Goal: Check status: Check status

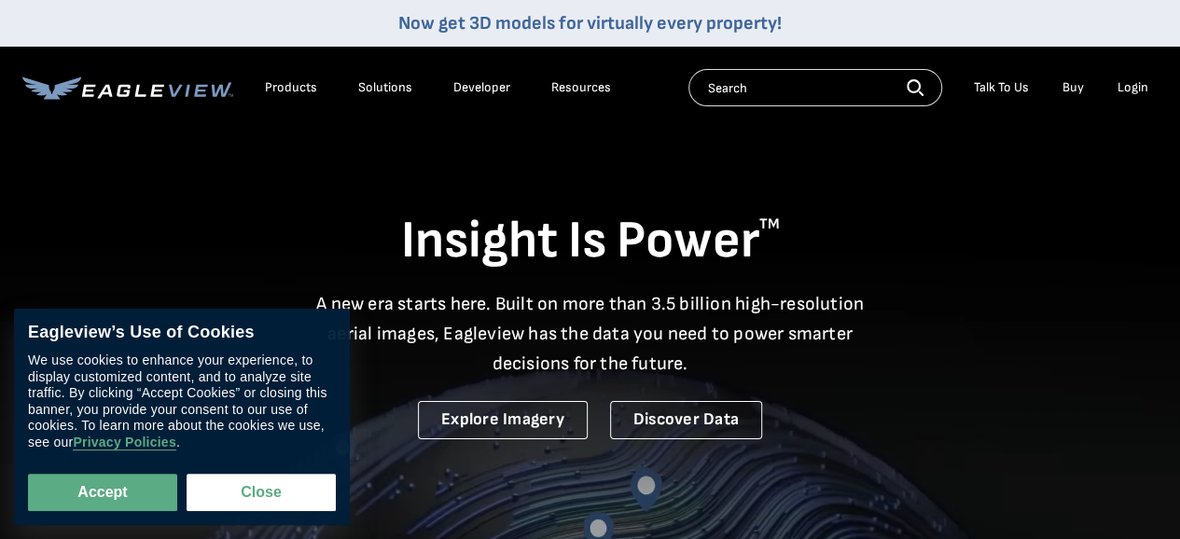
click at [1133, 92] on div "Login" at bounding box center [1133, 87] width 31 height 17
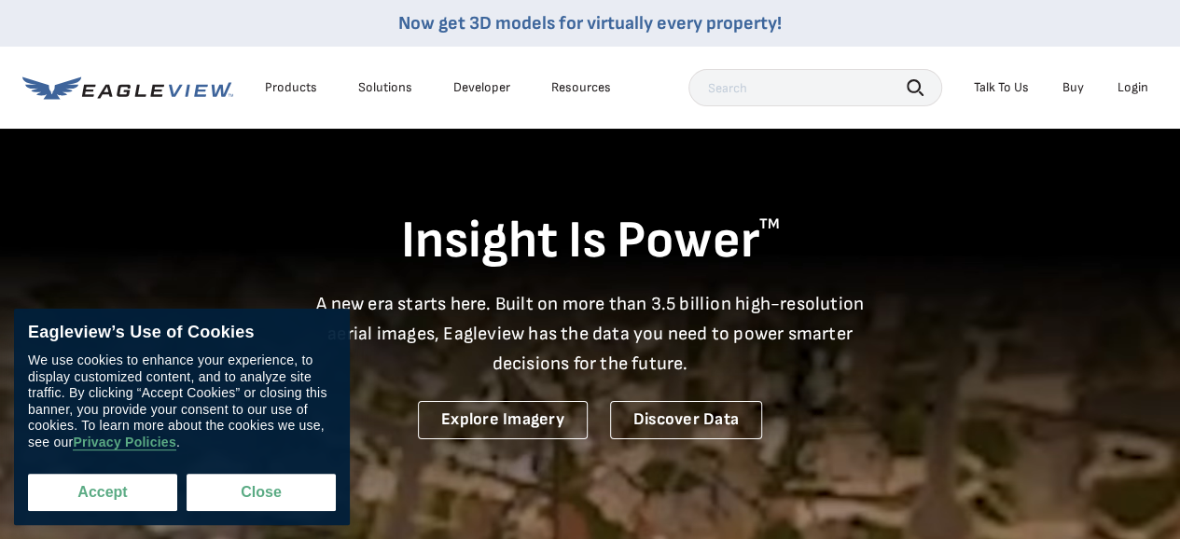
click at [121, 485] on button "Accept" at bounding box center [102, 492] width 149 height 37
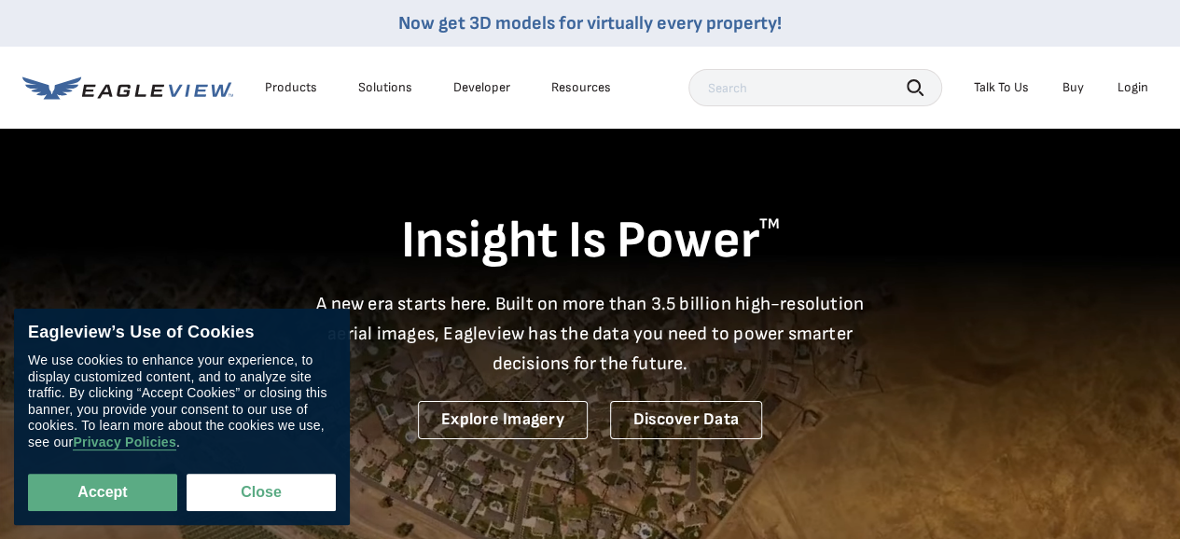
checkbox input "true"
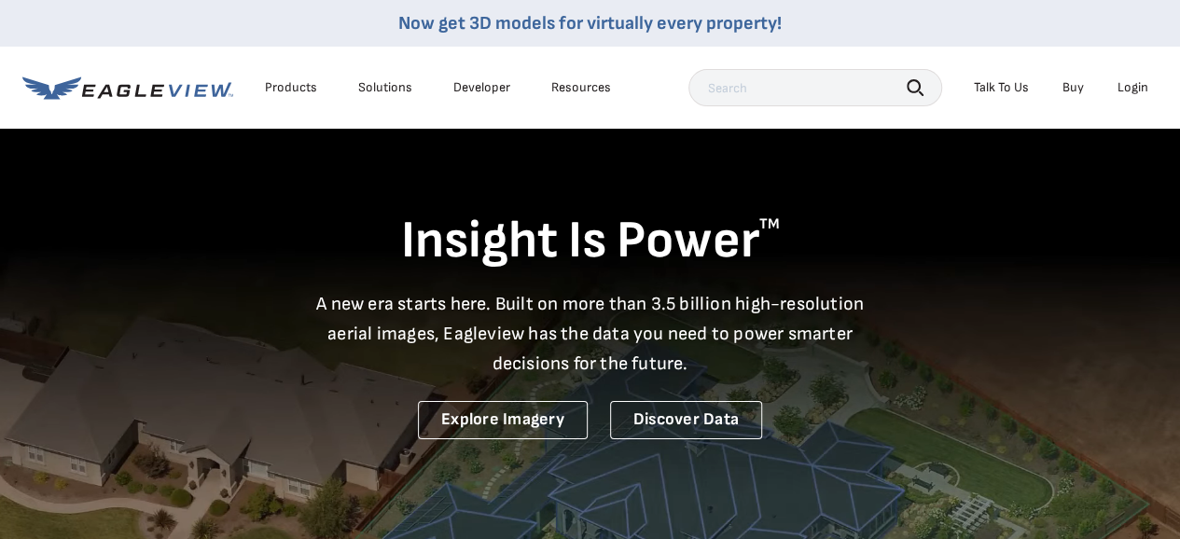
click at [1146, 94] on div "Login" at bounding box center [1133, 87] width 31 height 17
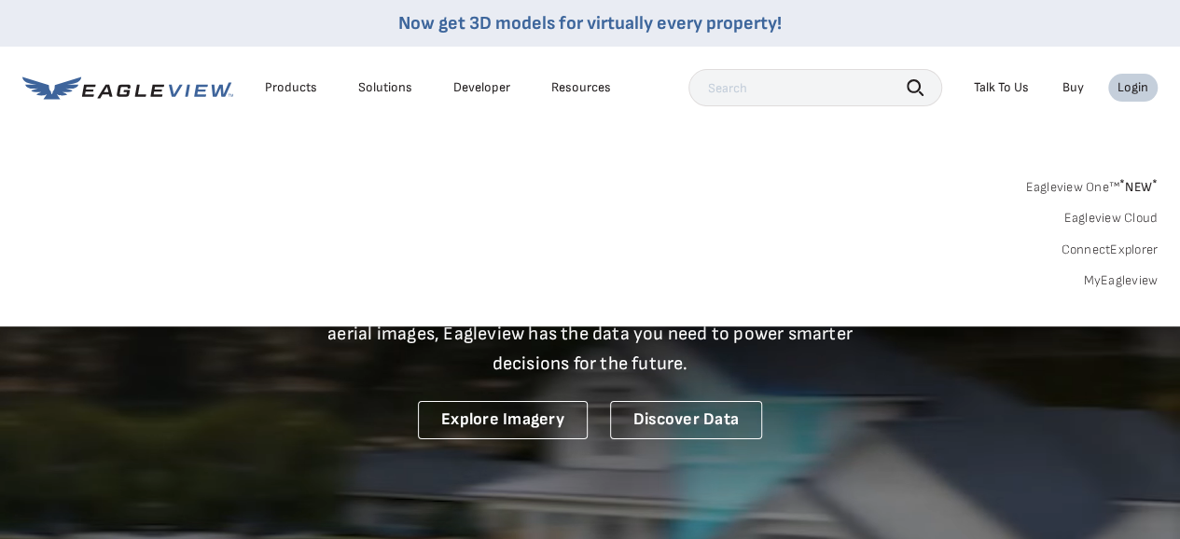
click at [1133, 88] on div "Login" at bounding box center [1133, 87] width 31 height 17
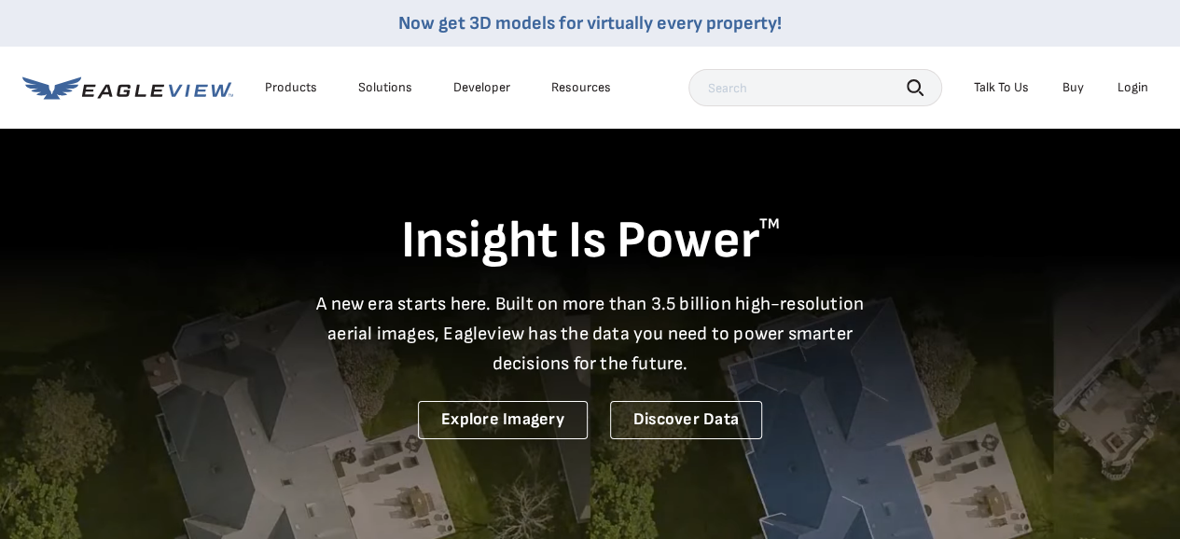
click at [1133, 88] on div "Login" at bounding box center [1133, 87] width 31 height 17
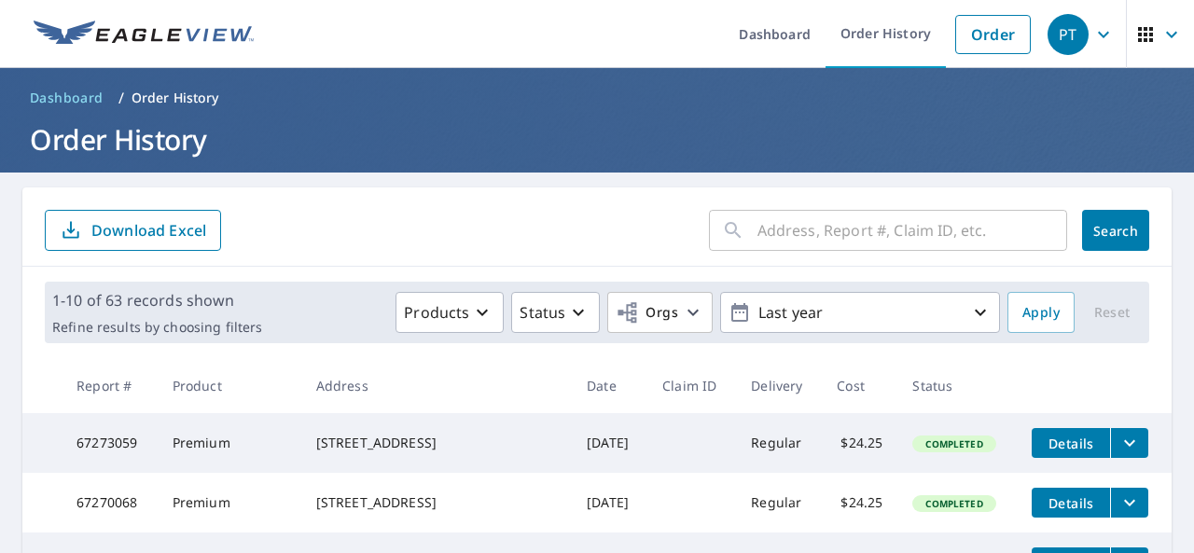
click at [814, 232] on input "text" at bounding box center [912, 230] width 310 height 52
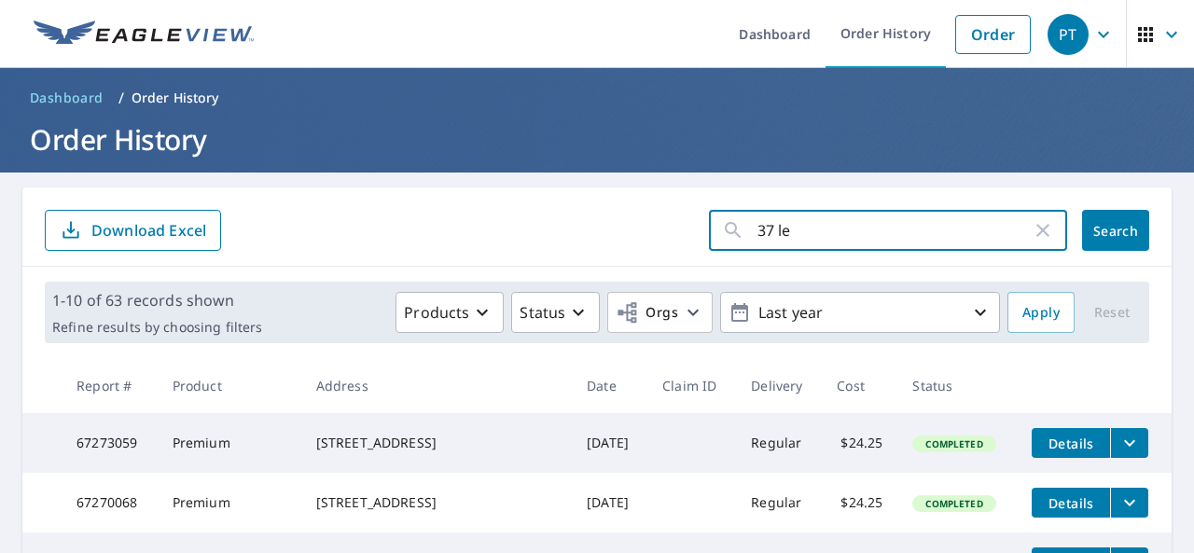
type input "37 [PERSON_NAME]"
click at [1116, 239] on span "Search" at bounding box center [1115, 231] width 37 height 18
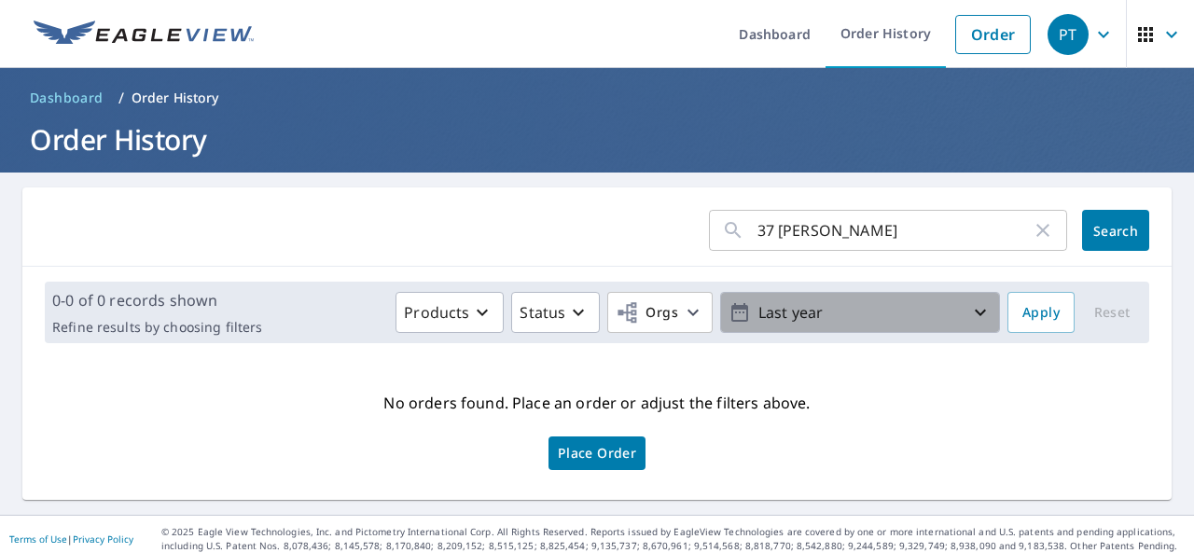
click at [819, 324] on p "Last year" at bounding box center [860, 313] width 218 height 33
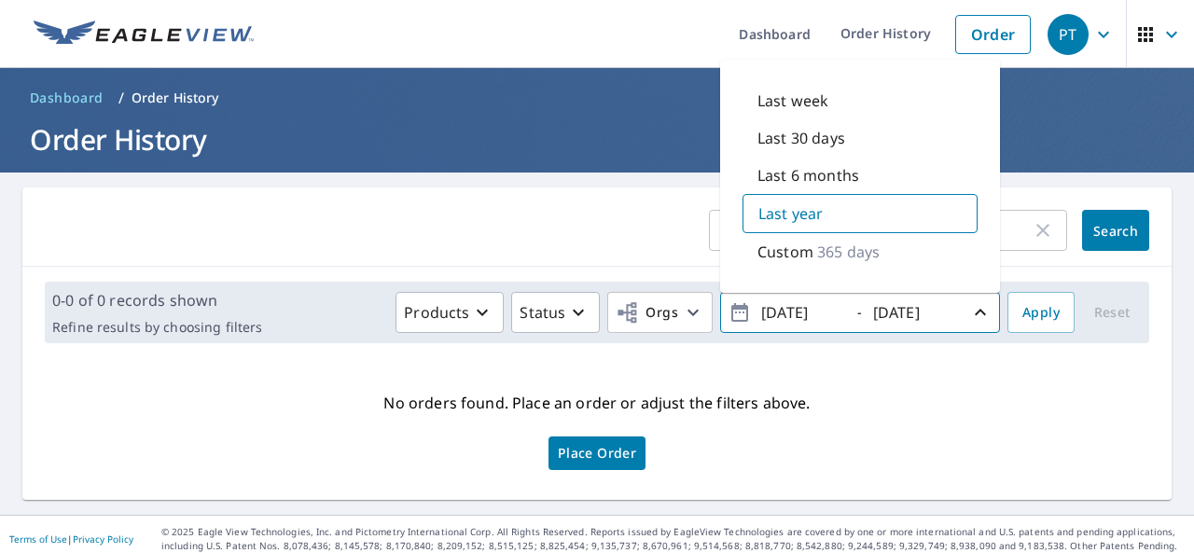
click at [901, 448] on div "No orders found. Place an order or adjust the filters above. Place Order" at bounding box center [596, 429] width 1119 height 112
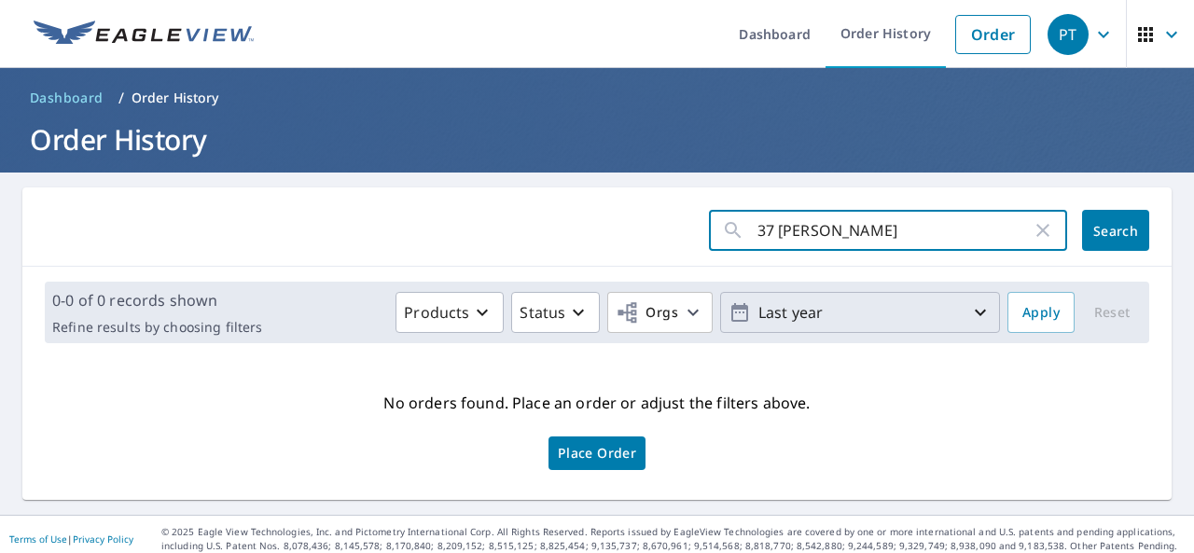
click at [865, 228] on input "37 [PERSON_NAME]" at bounding box center [894, 230] width 274 height 52
type input "[STREET_ADDRESS][PERSON_NAME]"
click at [1097, 229] on span "Search" at bounding box center [1115, 231] width 37 height 18
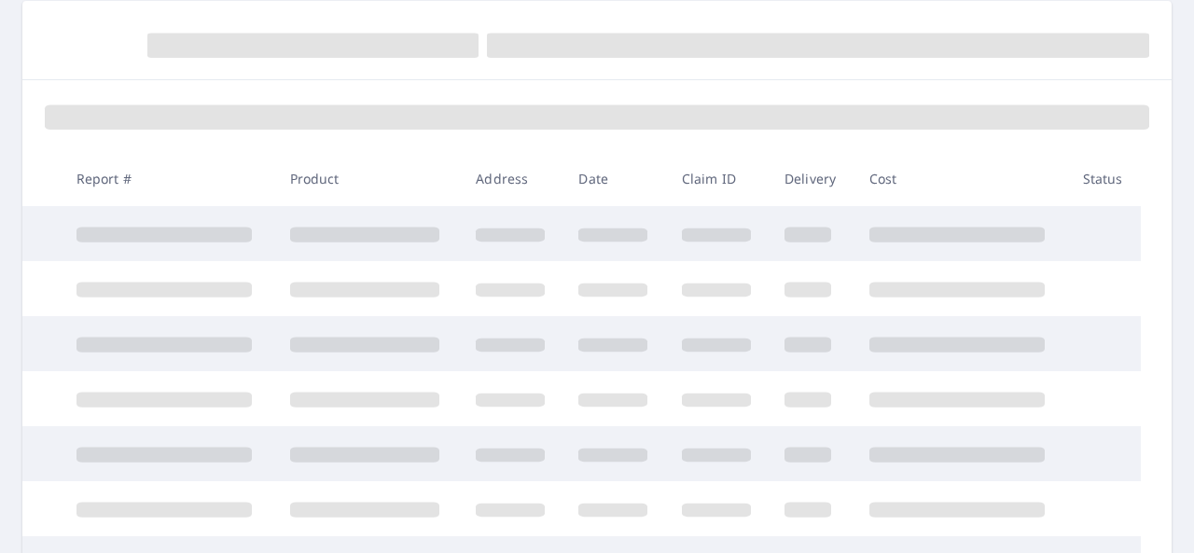
scroll to position [8, 0]
